Goal: Check status: Check status

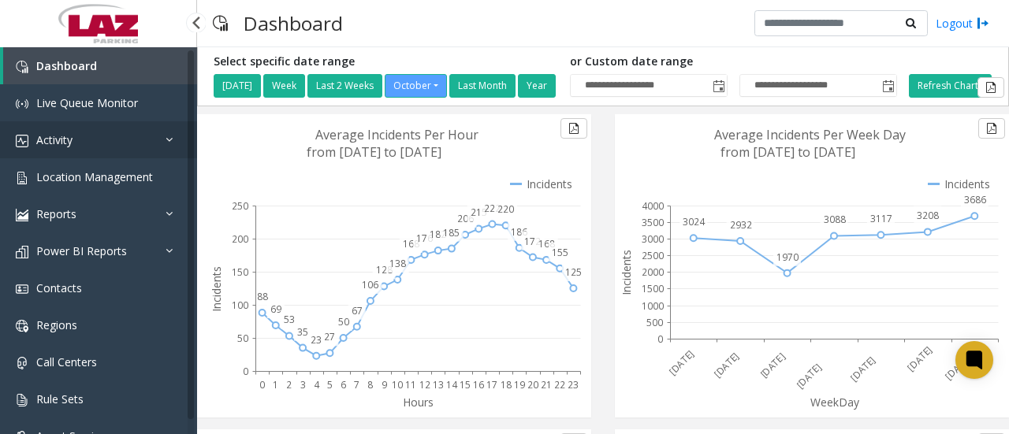
click at [167, 136] on icon at bounding box center [174, 139] width 16 height 11
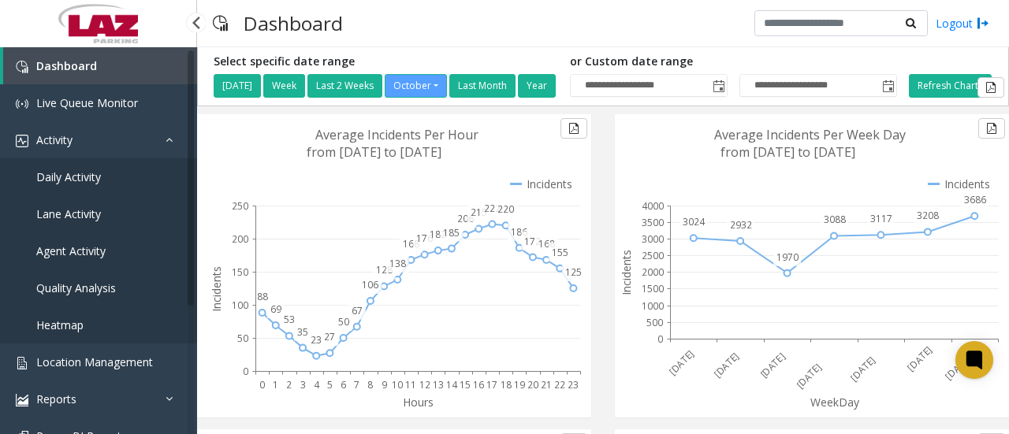
click at [99, 184] on span "Daily Activity" at bounding box center [68, 176] width 65 height 15
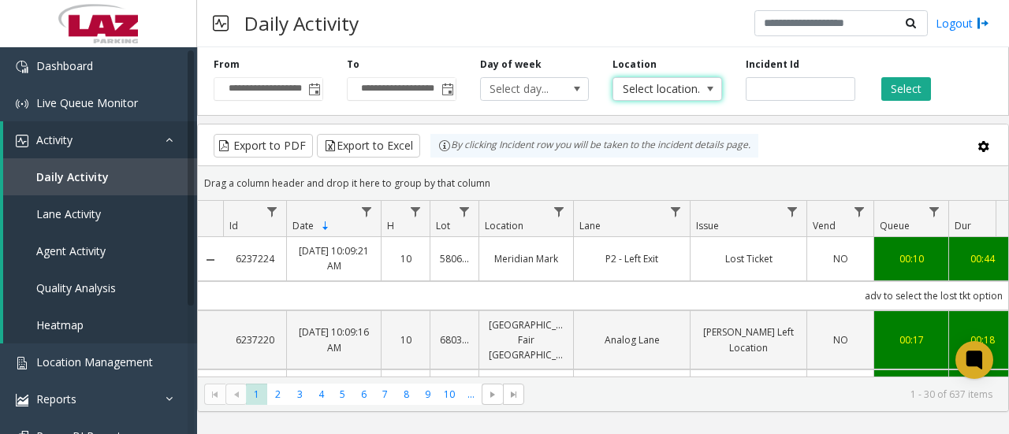
click at [667, 92] on span "Select location..." at bounding box center [656, 89] width 86 height 22
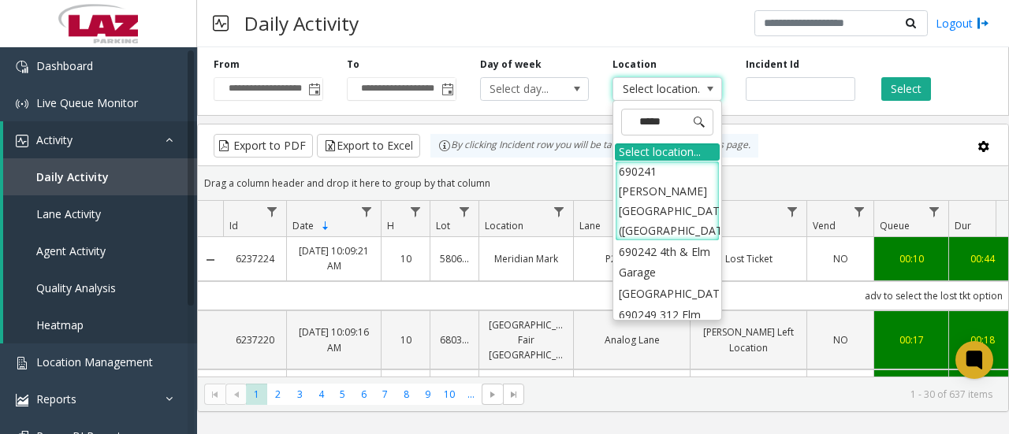
type input "******"
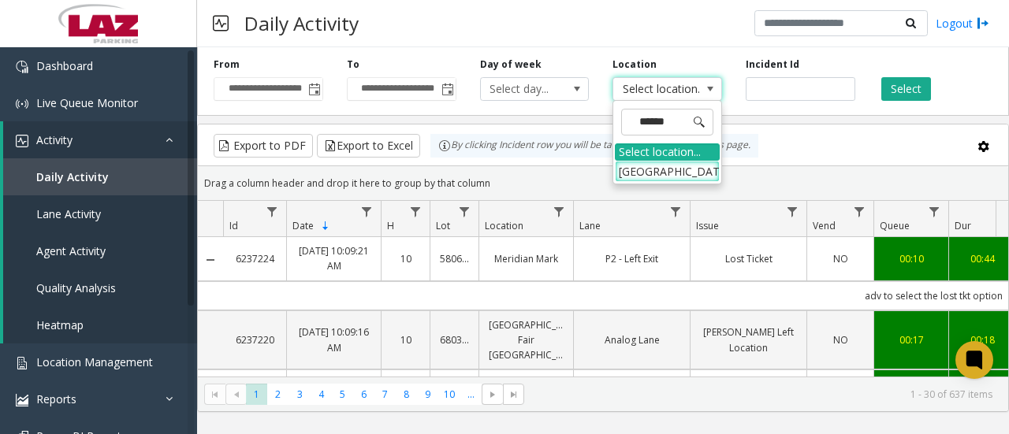
click at [676, 179] on li "[GEOGRAPHIC_DATA]" at bounding box center [667, 171] width 105 height 21
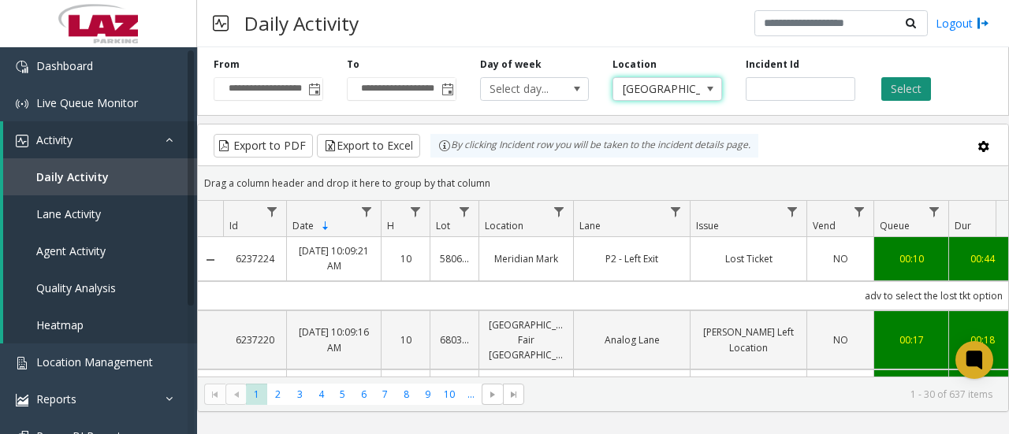
click at [915, 80] on button "Select" at bounding box center [906, 89] width 50 height 24
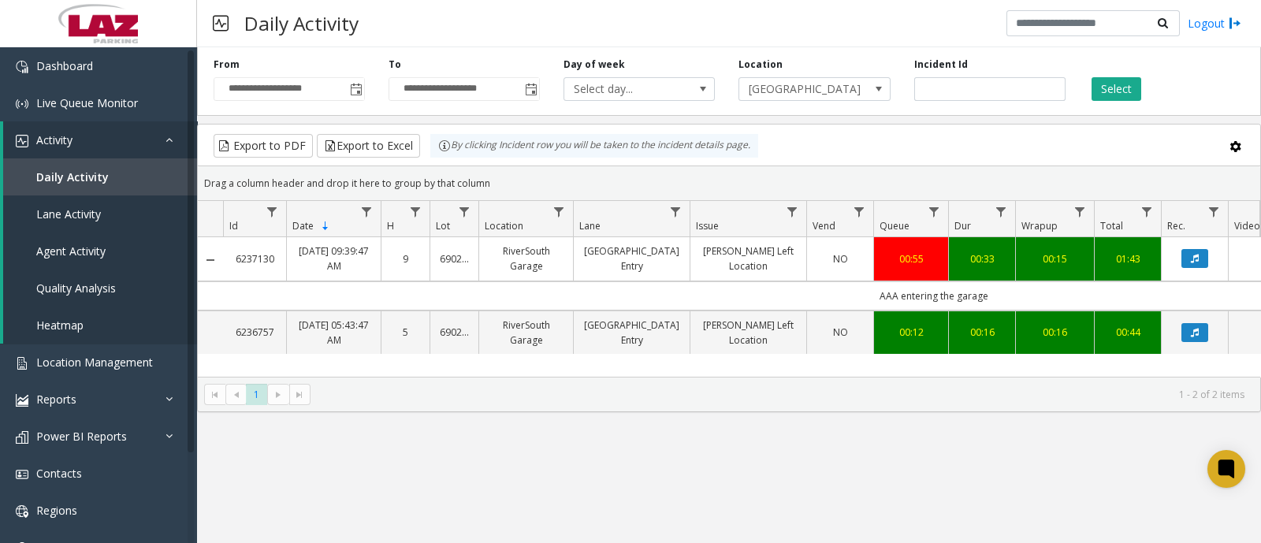
drag, startPoint x: 988, startPoint y: 1, endPoint x: 671, endPoint y: 501, distance: 591.9
click at [671, 433] on div "**********" at bounding box center [729, 295] width 1064 height 496
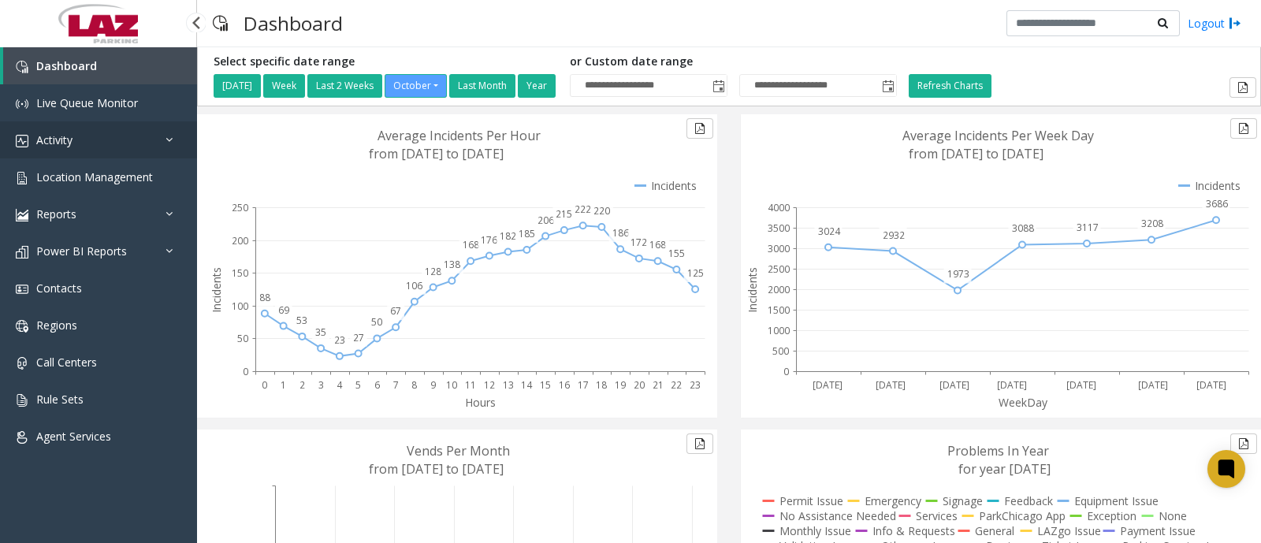
click at [99, 144] on link "Activity" at bounding box center [98, 139] width 197 height 37
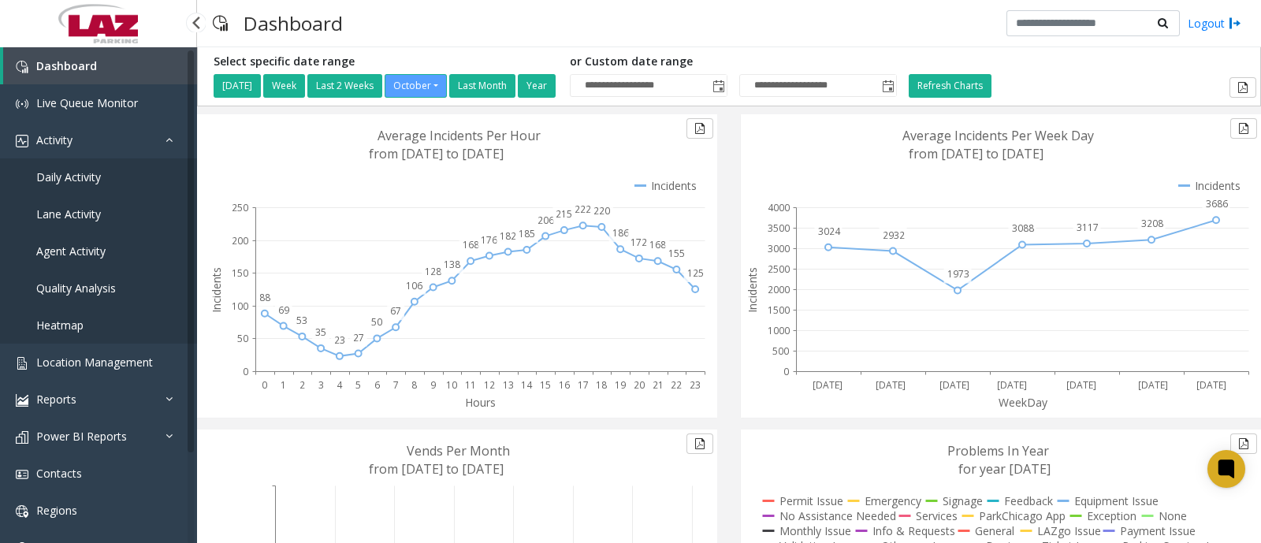
click at [75, 172] on span "Daily Activity" at bounding box center [68, 176] width 65 height 15
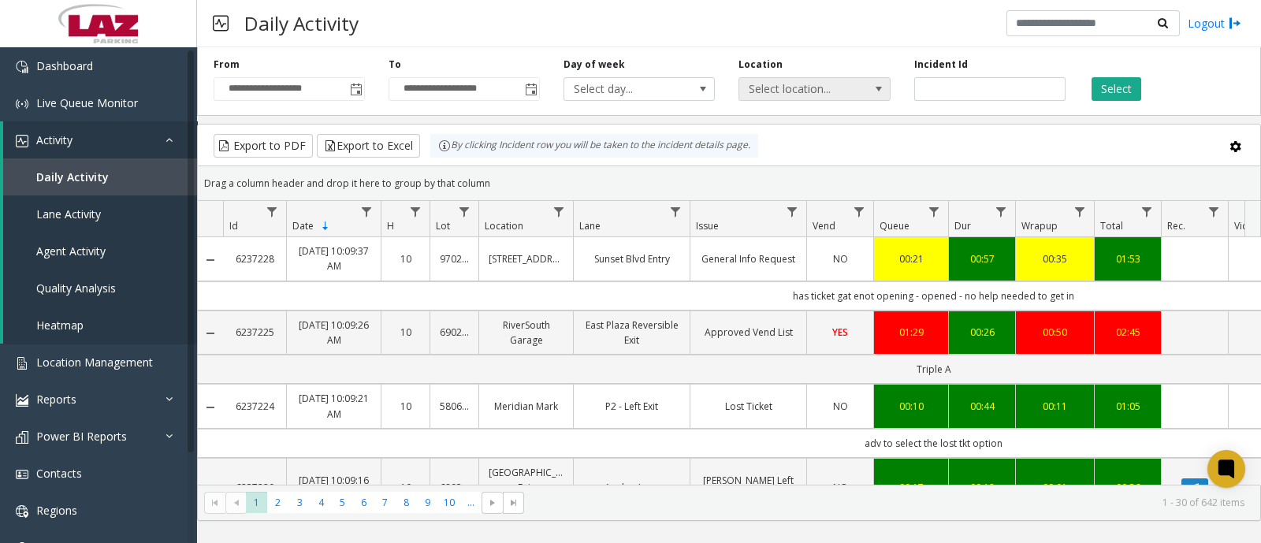
click at [850, 78] on span "Select location..." at bounding box center [799, 89] width 120 height 22
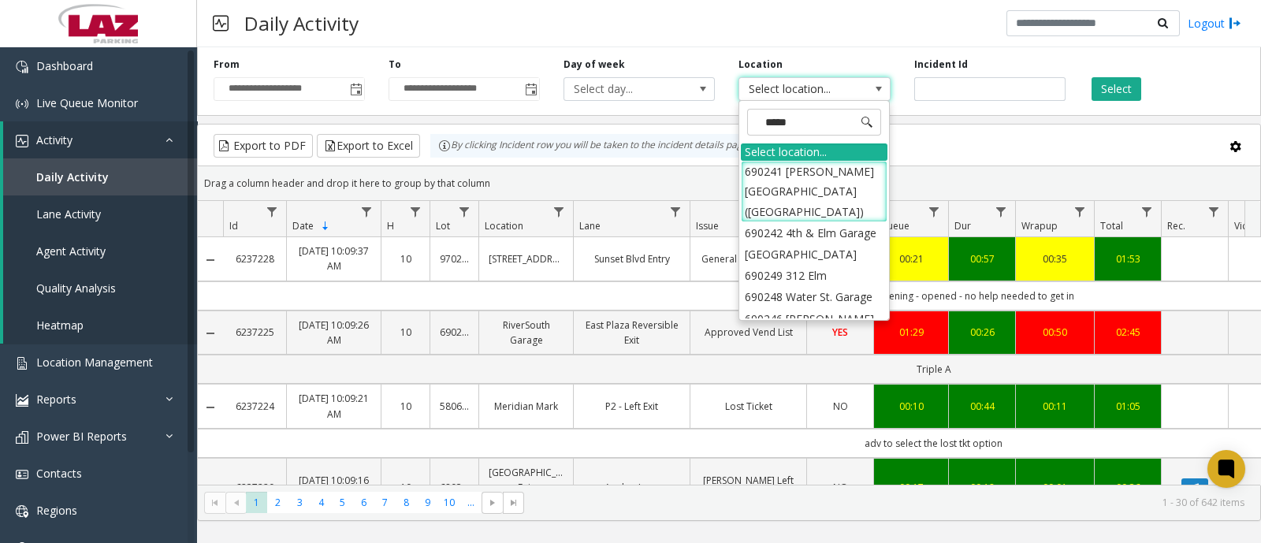
type input "******"
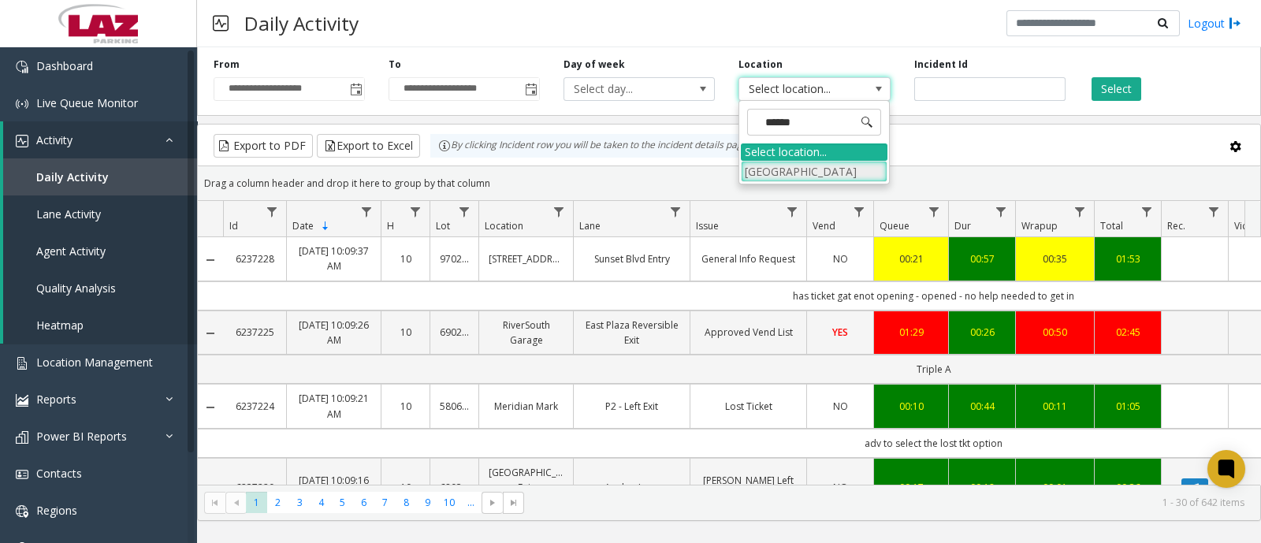
click at [848, 170] on li "[GEOGRAPHIC_DATA]" at bounding box center [814, 171] width 147 height 21
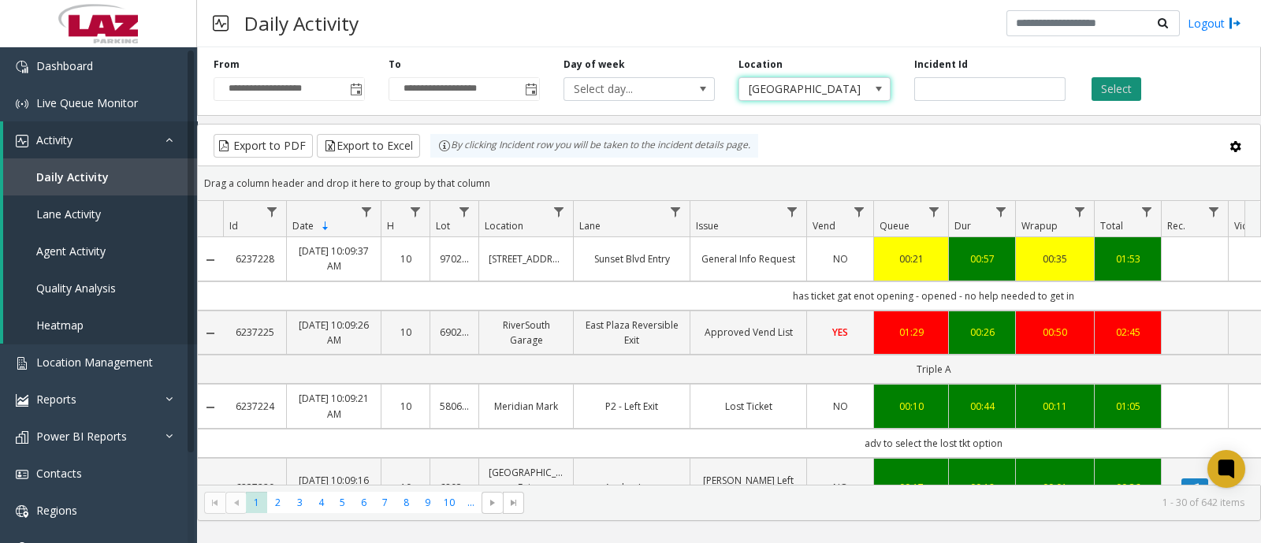
click at [1114, 85] on button "Select" at bounding box center [1117, 89] width 50 height 24
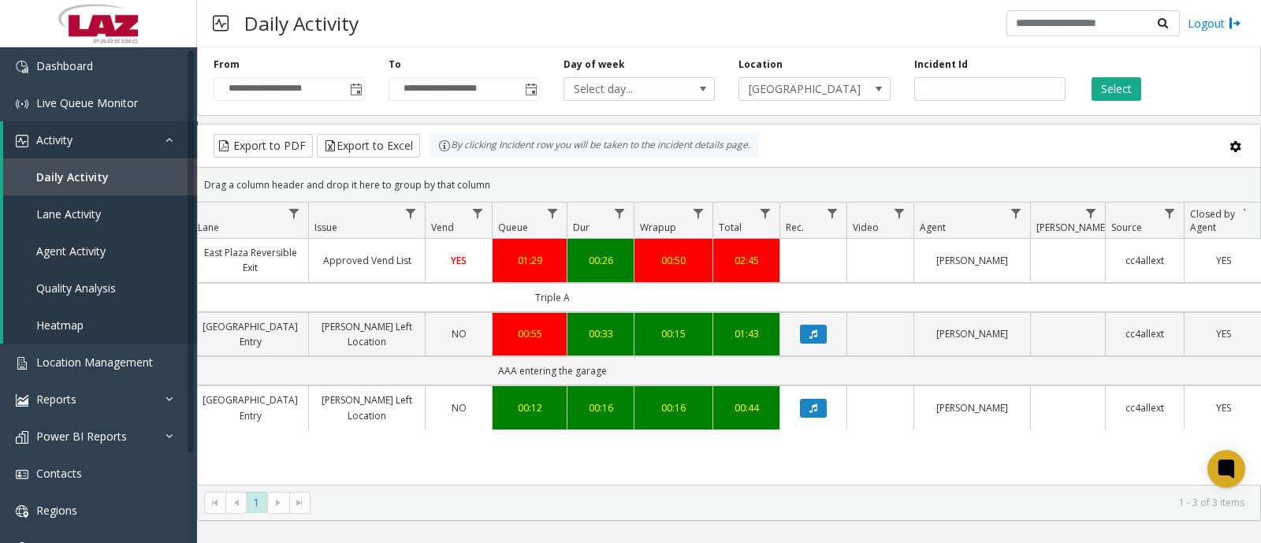
scroll to position [0, 398]
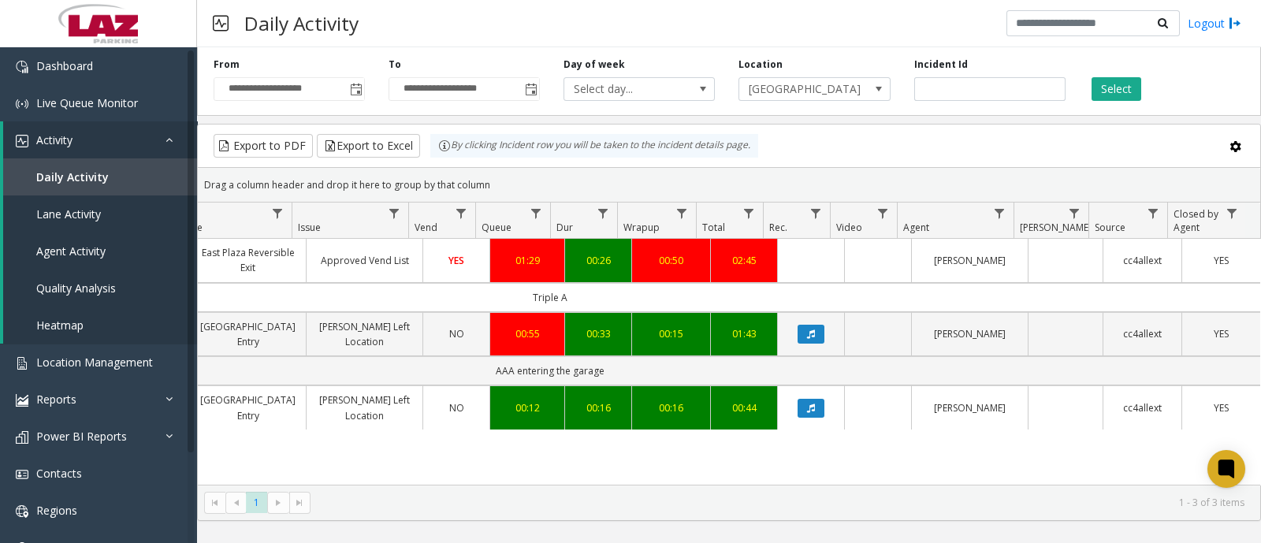
click at [552, 296] on td "Triple A" at bounding box center [549, 297] width 1421 height 29
drag, startPoint x: 552, startPoint y: 296, endPoint x: 545, endPoint y: 300, distance: 8.1
click at [545, 300] on td "Triple A" at bounding box center [549, 297] width 1421 height 29
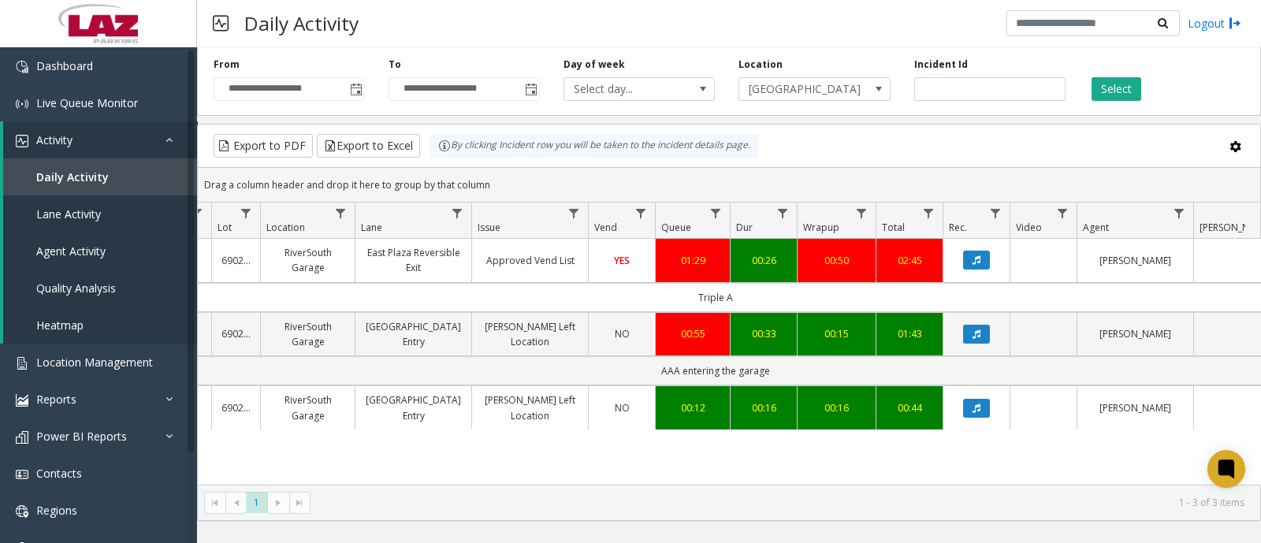
scroll to position [0, 0]
